Goal: Task Accomplishment & Management: Manage account settings

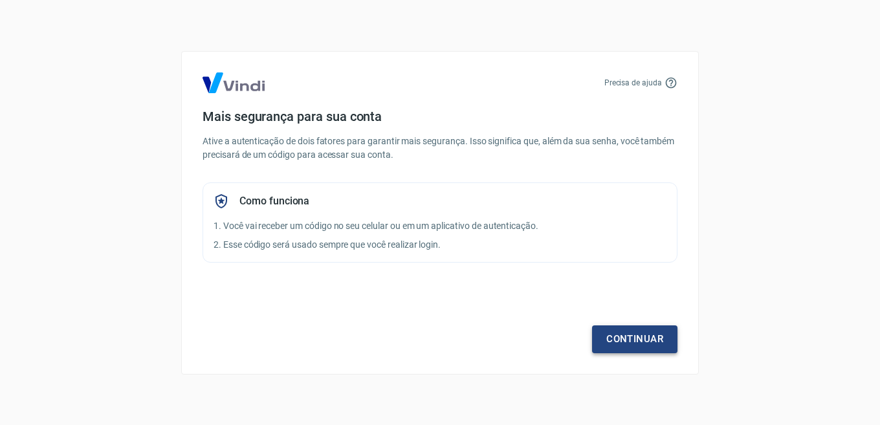
click at [631, 337] on link "Continuar" at bounding box center [634, 339] width 85 height 27
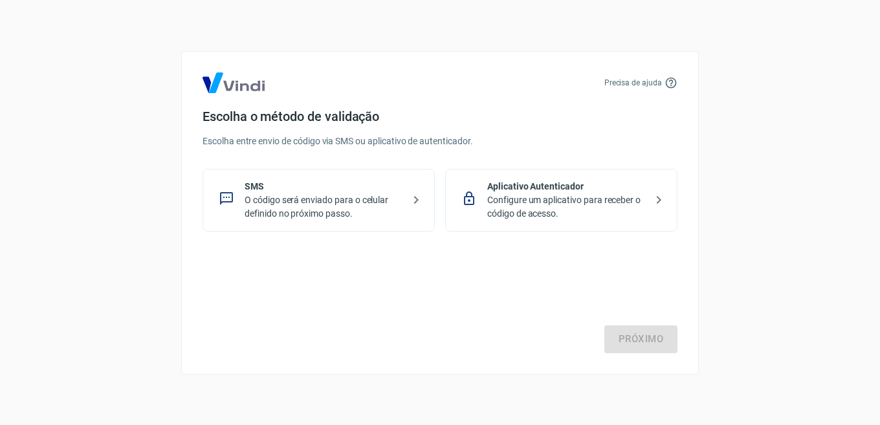
click at [345, 200] on p "O código será enviado para o celular definido no próximo passo." at bounding box center [324, 207] width 159 height 27
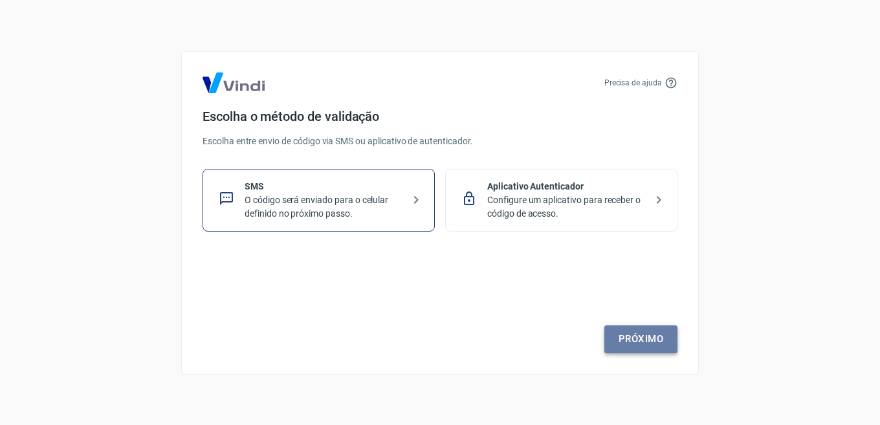
click at [648, 332] on link "Próximo" at bounding box center [640, 339] width 73 height 27
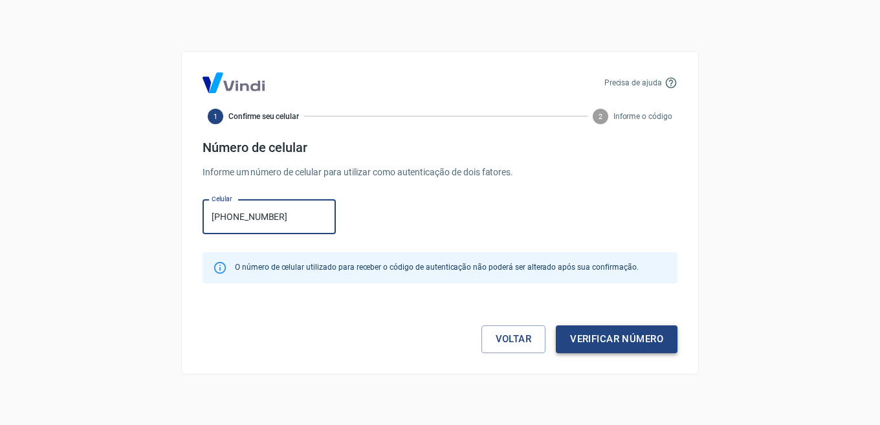
type input "[PHONE_NUMBER]"
click at [556, 326] on button "Verificar número" at bounding box center [617, 339] width 122 height 27
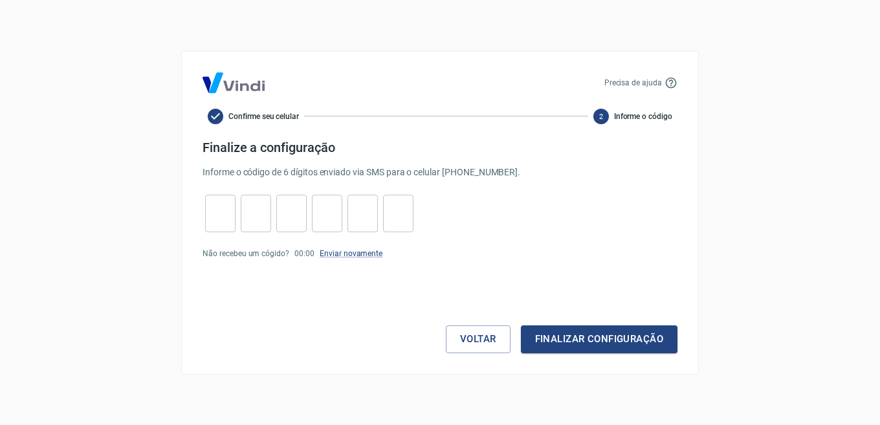
click at [476, 171] on p "Informe o código de 6 dígitos enviado via SMS para o celular [PHONE_NUMBER] ." at bounding box center [440, 173] width 475 height 14
